Goal: Navigation & Orientation: Find specific page/section

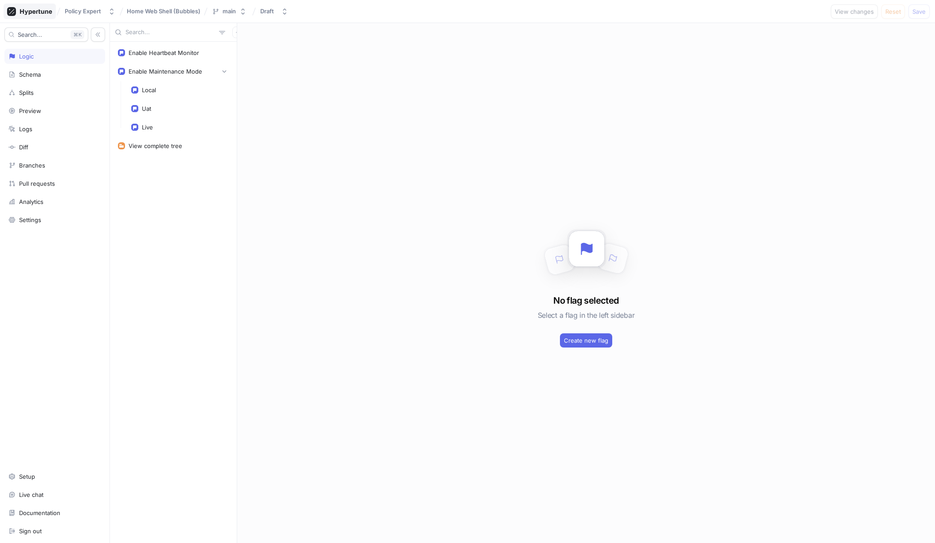
click at [31, 13] on icon at bounding box center [36, 12] width 32 height 6
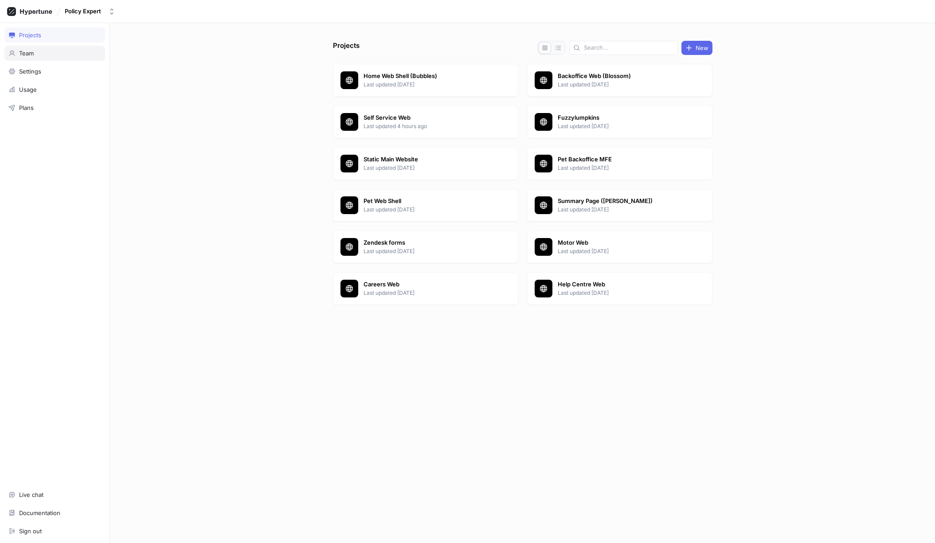
click at [35, 57] on div "Team" at bounding box center [54, 53] width 101 height 15
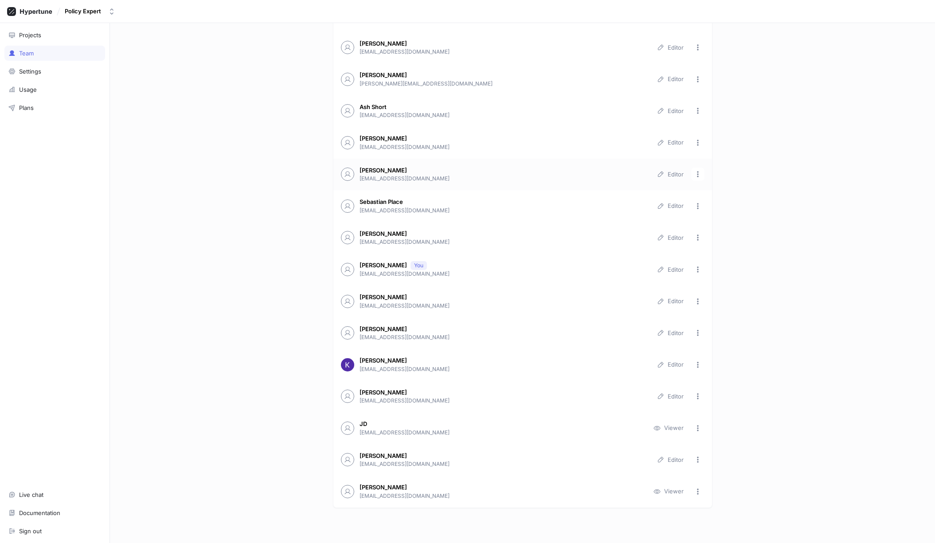
scroll to position [192, 0]
click at [371, 489] on p "[PERSON_NAME]" at bounding box center [383, 487] width 47 height 9
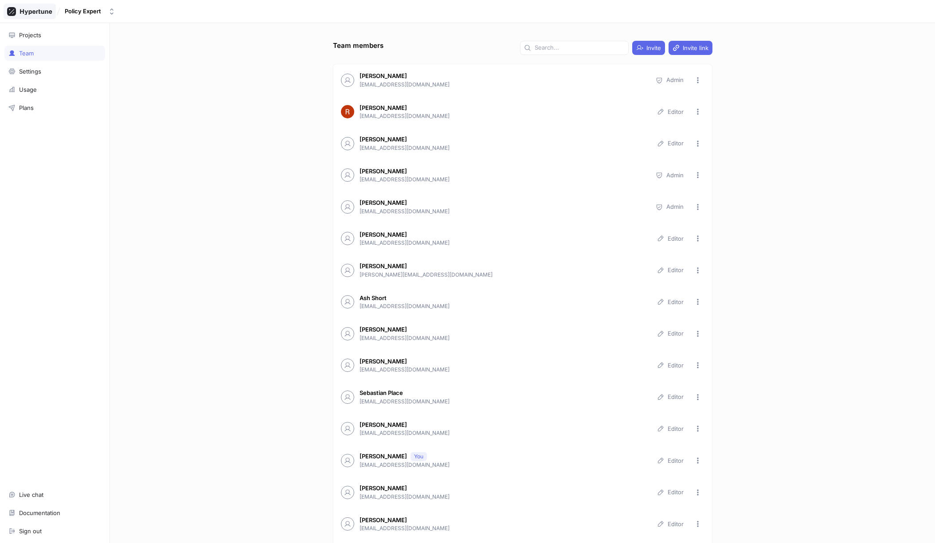
click at [32, 15] on icon at bounding box center [29, 11] width 45 height 9
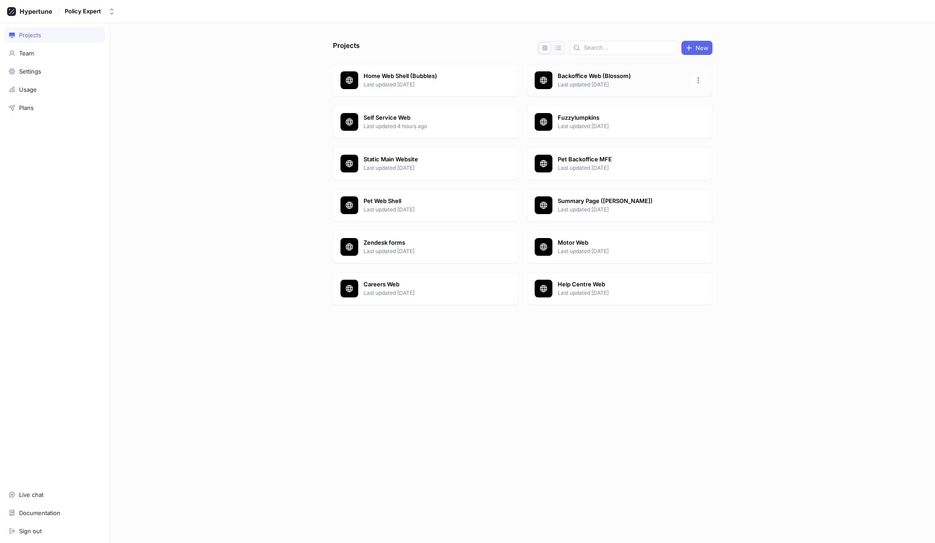
click at [580, 89] on div "Backoffice Web (Blossom) Last updated [DATE]" at bounding box center [619, 80] width 185 height 33
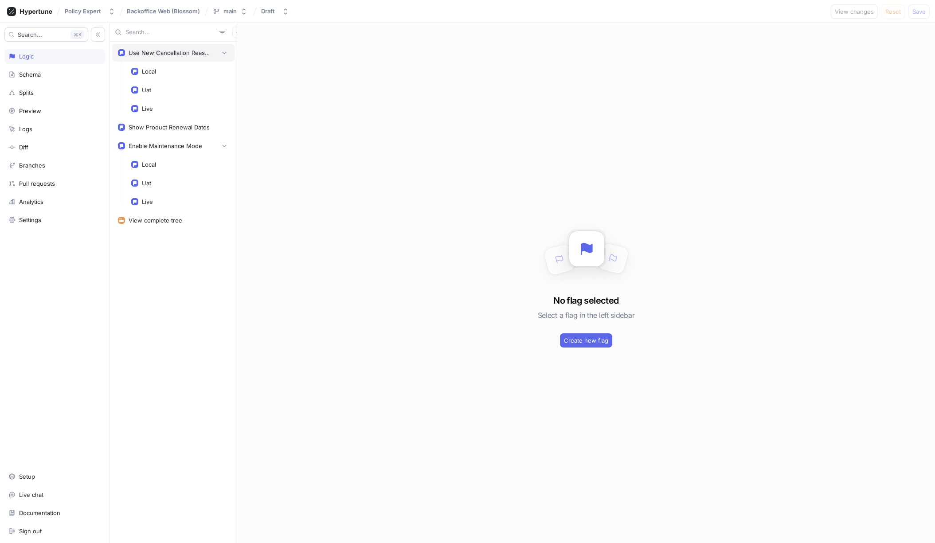
click at [170, 58] on div "Use New Cancellation Reasons" at bounding box center [173, 53] width 122 height 18
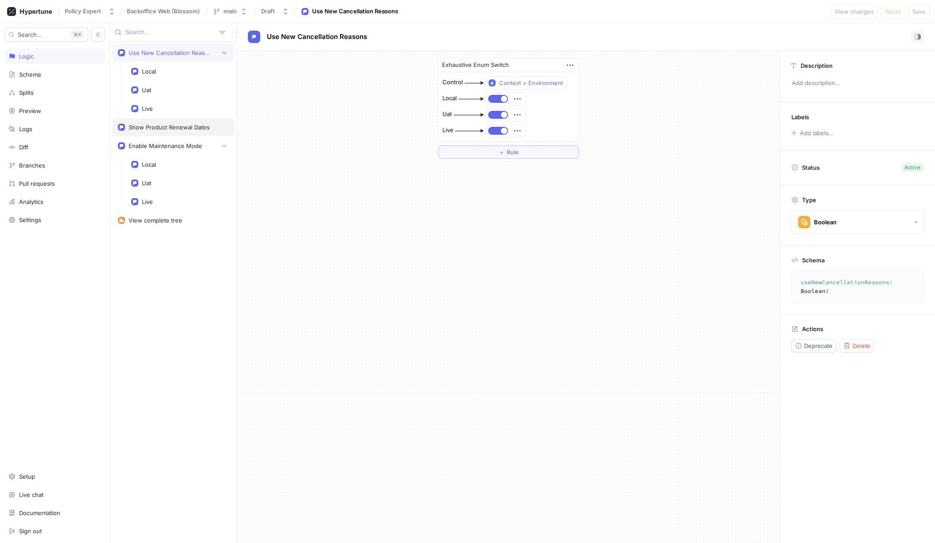
click at [150, 126] on div "Show Product Renewal Dates" at bounding box center [169, 127] width 81 height 7
click at [152, 53] on div "Use New Cancellation Reasons" at bounding box center [171, 52] width 84 height 7
click at [161, 139] on div "Enable Maintenance Mode" at bounding box center [173, 146] width 122 height 18
type textarea "enableMaintenanceMode: Boolean!"
